Goal: Check status: Verify the current state of an ongoing process or item

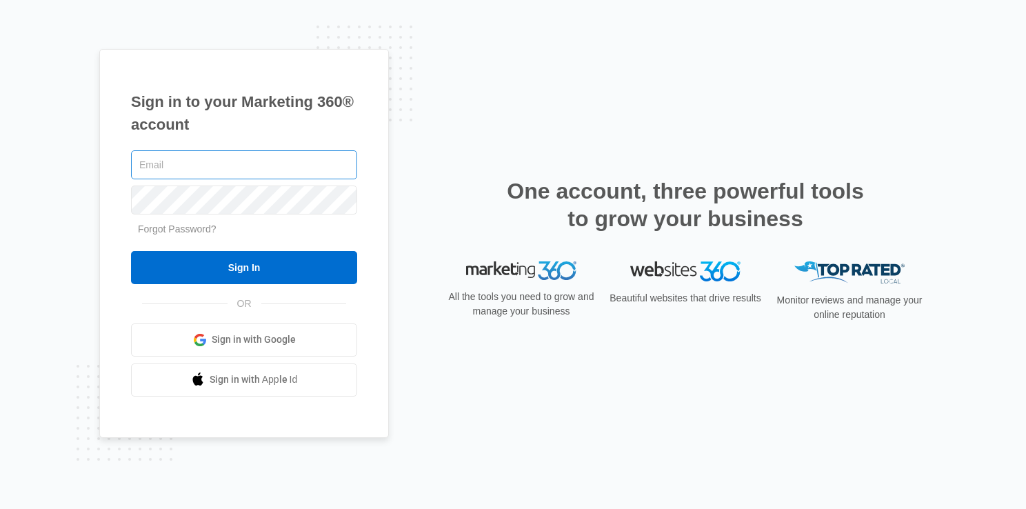
click at [239, 167] on input "text" at bounding box center [244, 164] width 226 height 29
click at [239, 349] on link "Sign in with Google" at bounding box center [244, 339] width 226 height 33
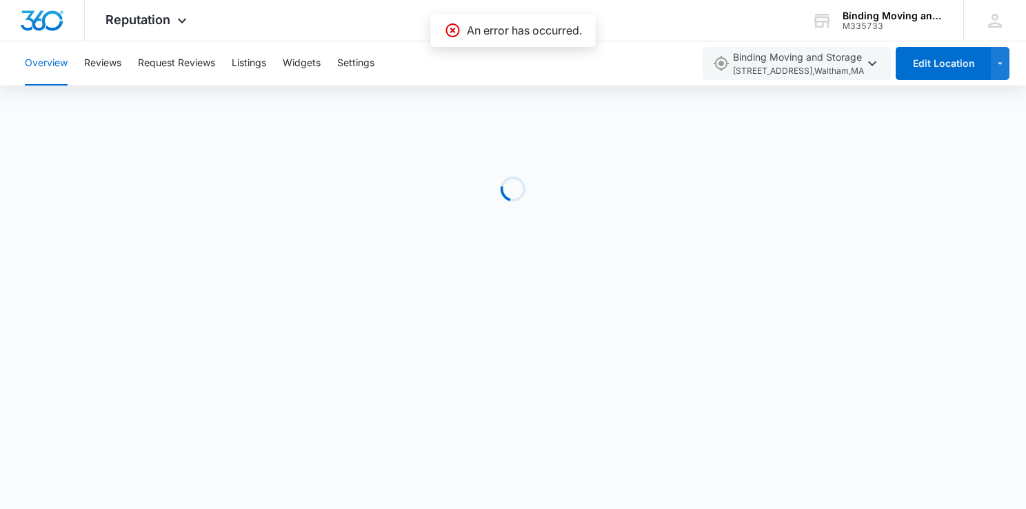
click at [449, 32] on icon at bounding box center [453, 30] width 17 height 17
click at [459, 30] on icon at bounding box center [453, 30] width 17 height 17
click at [110, 63] on button "Reviews" at bounding box center [102, 63] width 37 height 44
